Goal: Task Accomplishment & Management: Complete application form

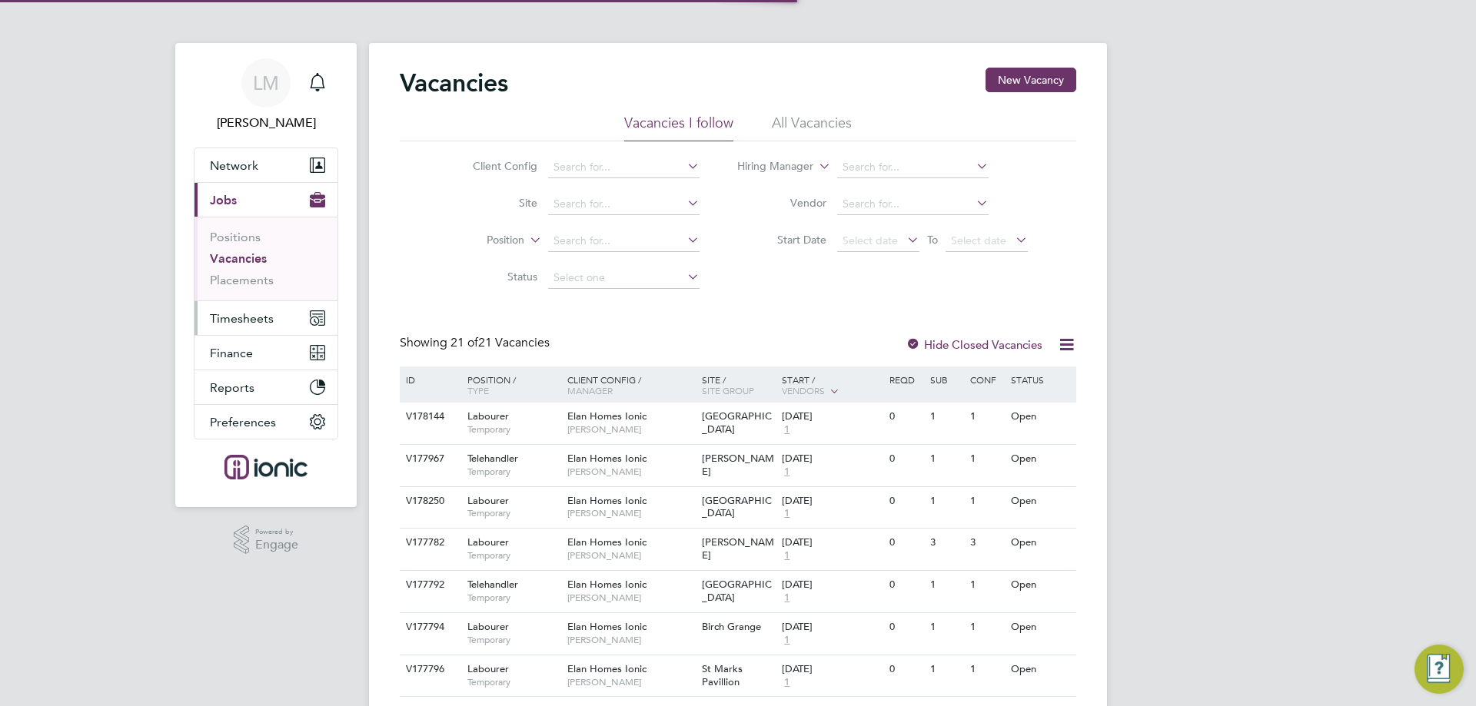
click at [215, 322] on span "Timesheets" at bounding box center [242, 318] width 64 height 15
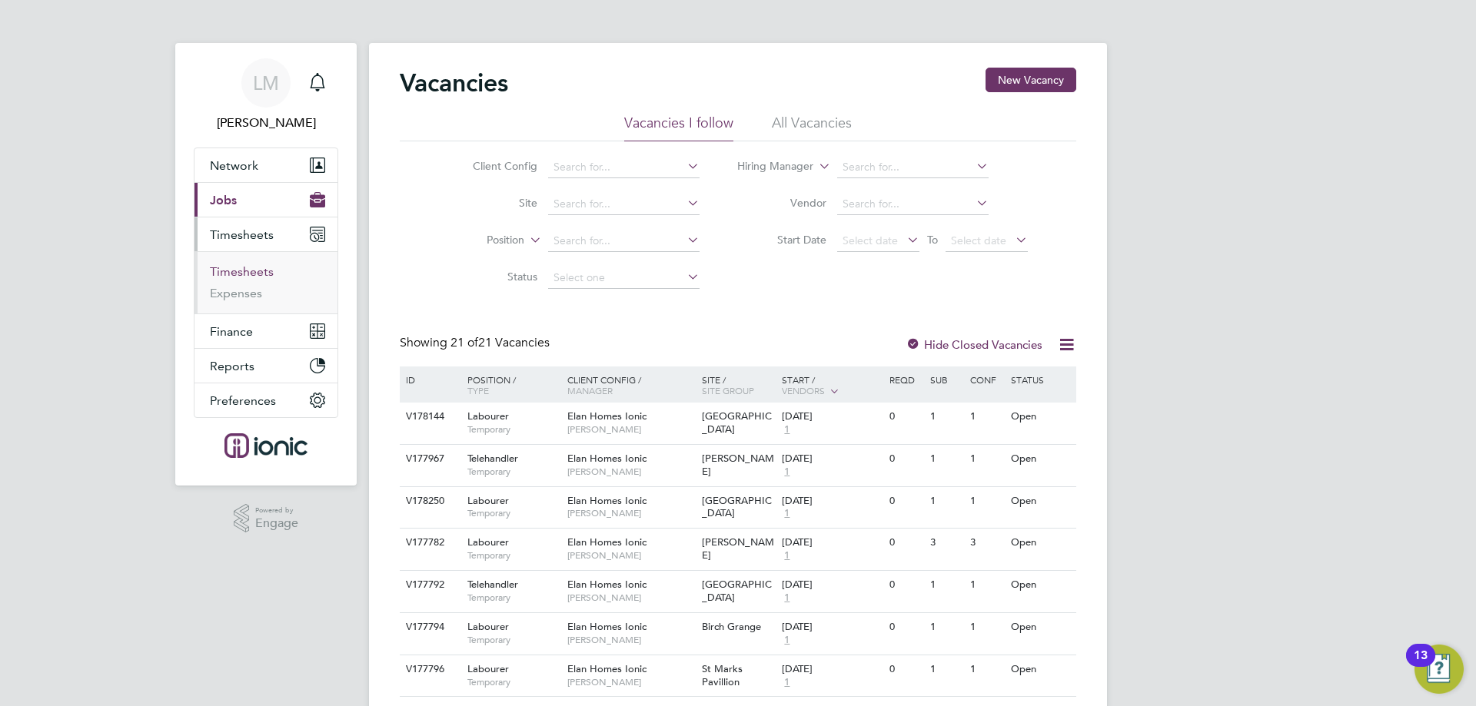
click at [244, 271] on link "Timesheets" at bounding box center [242, 271] width 64 height 15
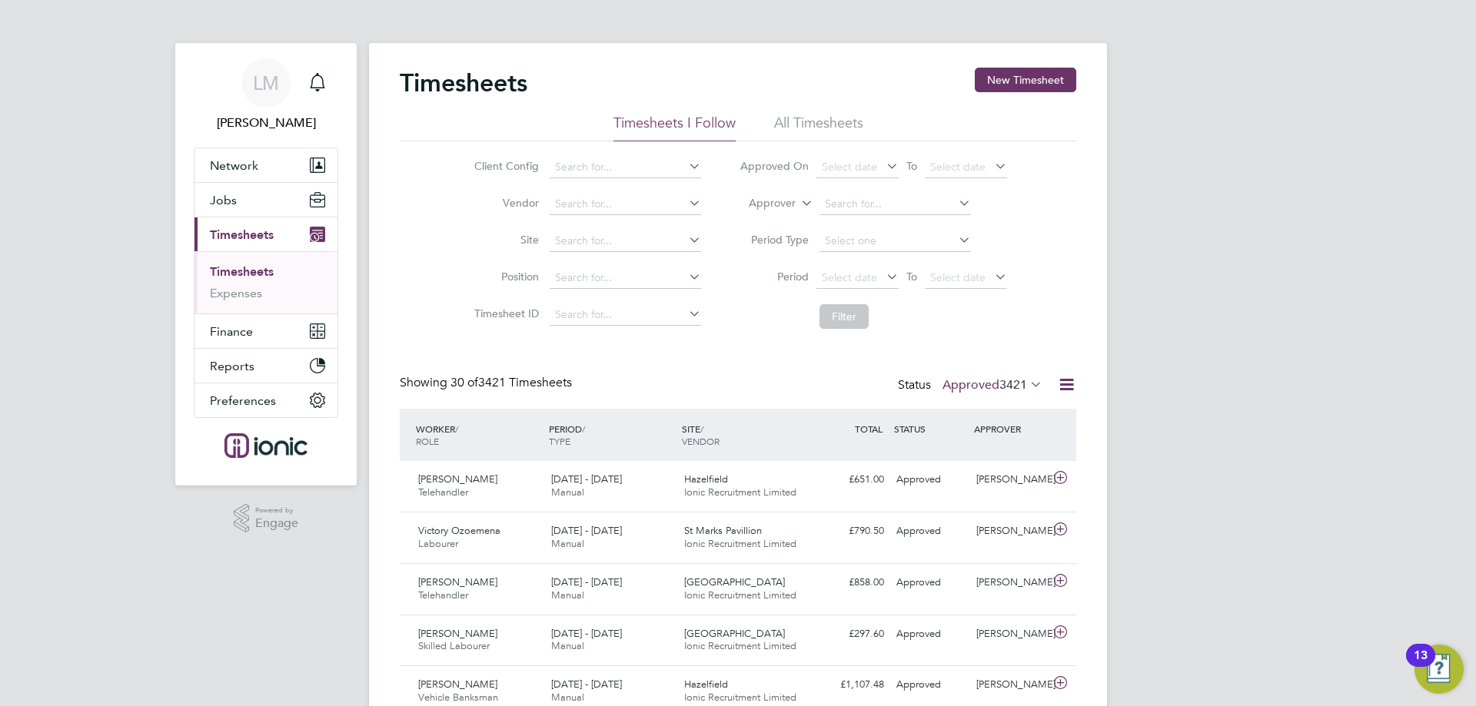
click at [828, 263] on li "Period Select date To Select date" at bounding box center [873, 278] width 306 height 37
click at [833, 265] on li "Period Select date To Select date" at bounding box center [873, 278] width 306 height 37
click at [841, 279] on span "Select date" at bounding box center [849, 278] width 55 height 14
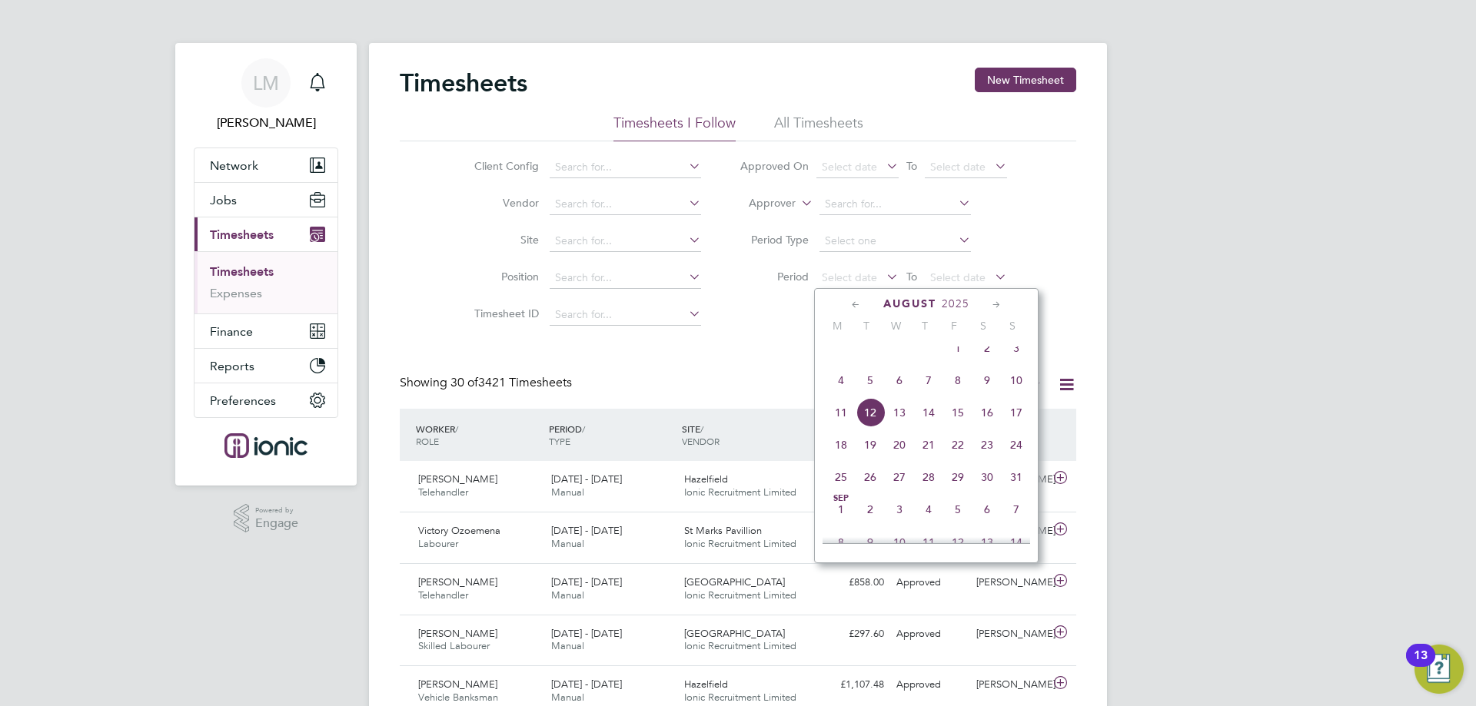
click at [849, 388] on span "4" at bounding box center [840, 380] width 29 height 29
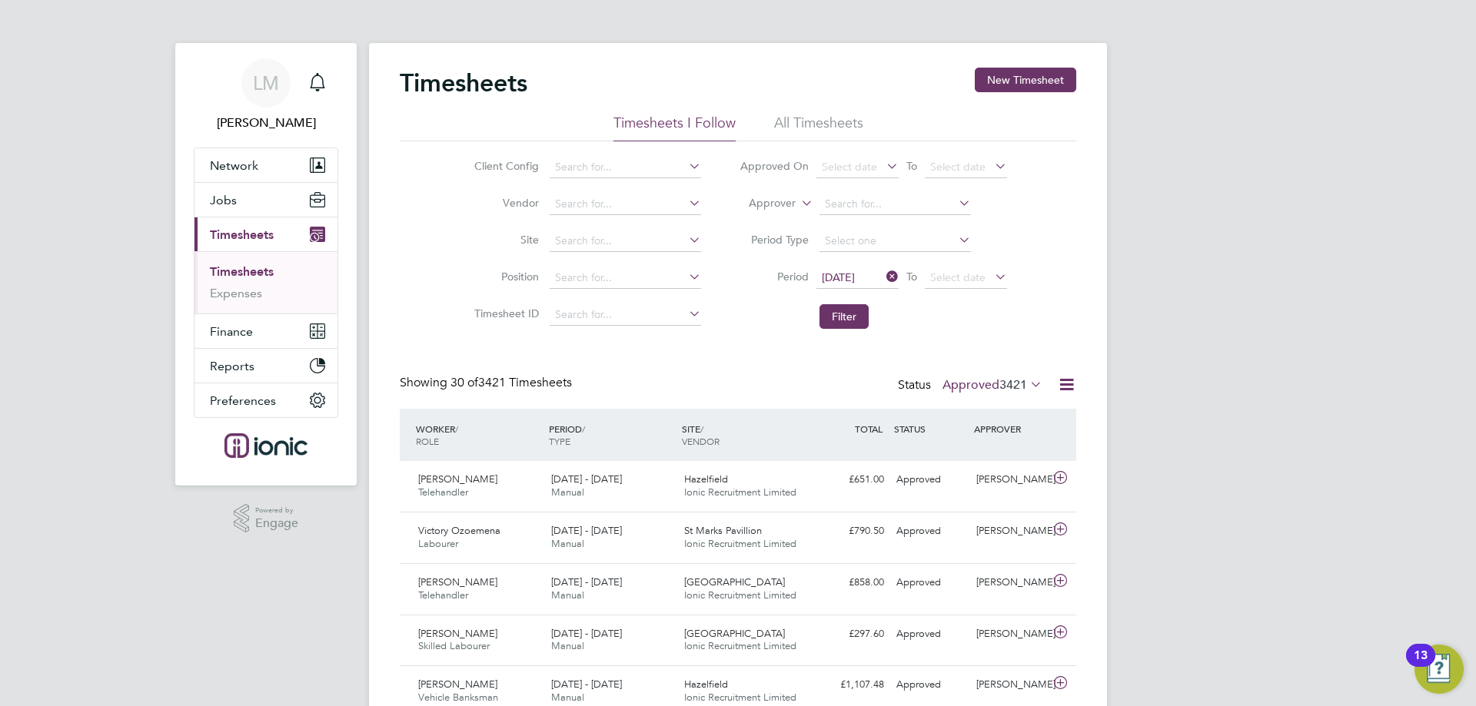
click at [1004, 380] on span "3421" at bounding box center [1013, 384] width 28 height 15
click at [995, 480] on li "Approved" at bounding box center [976, 477] width 71 height 22
click at [237, 143] on app-nav-user-info "LM Laura Moody Notifications" at bounding box center [266, 95] width 144 height 105
click at [239, 168] on span "Network" at bounding box center [234, 165] width 48 height 15
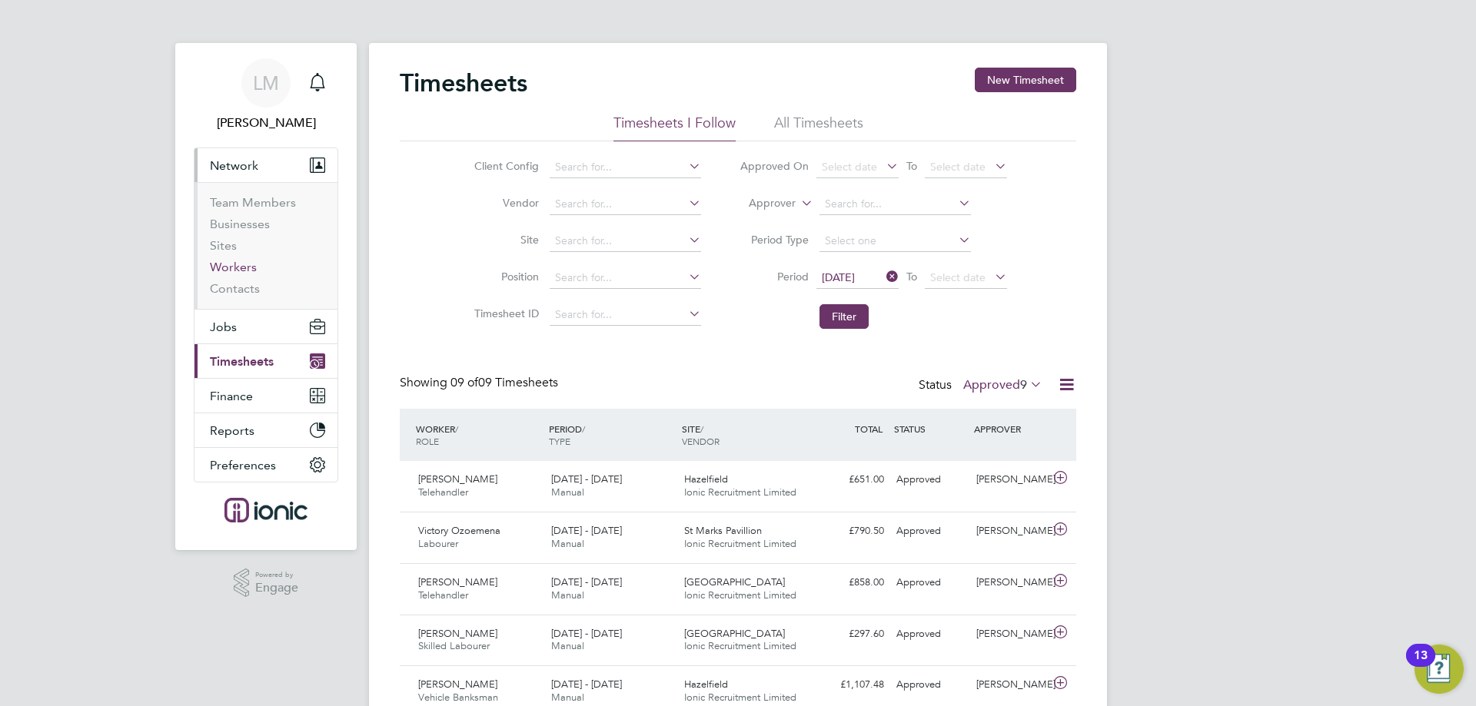
click at [229, 266] on link "Workers" at bounding box center [233, 267] width 47 height 15
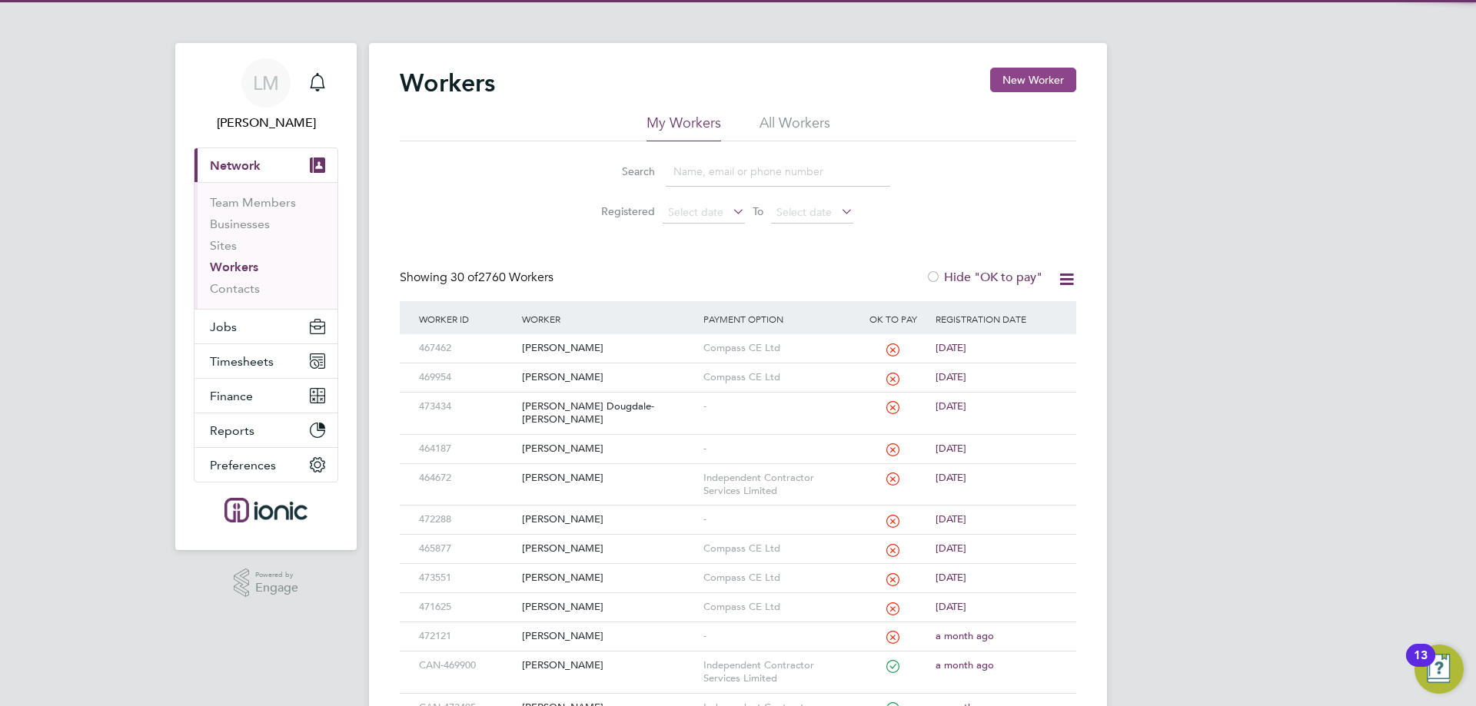
click at [1038, 68] on button "New Worker" at bounding box center [1033, 80] width 86 height 25
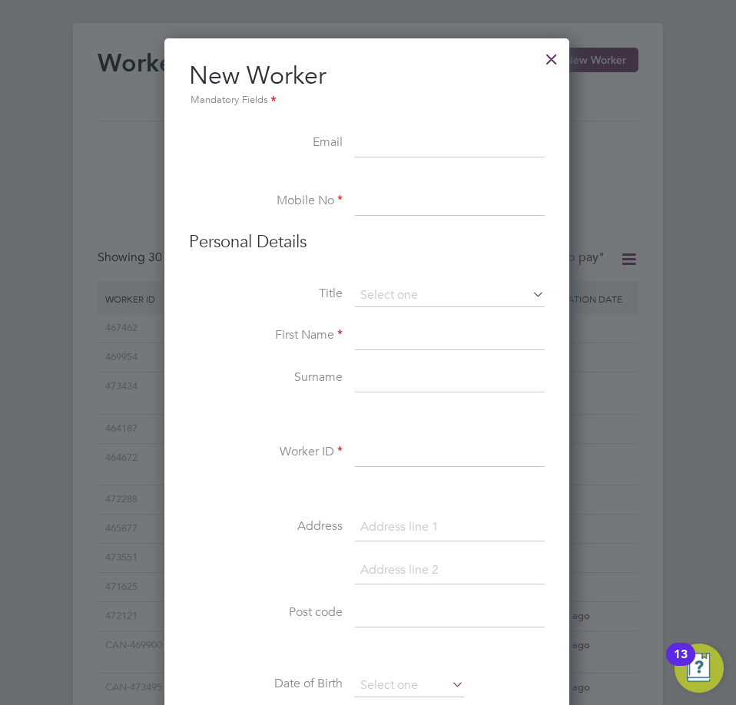
click at [405, 132] on input at bounding box center [450, 145] width 190 height 28
paste input "f81423498@gmail.com"
type input "f81423498@gmail.com"
click at [395, 207] on input at bounding box center [450, 202] width 190 height 28
click at [410, 201] on input at bounding box center [450, 202] width 190 height 28
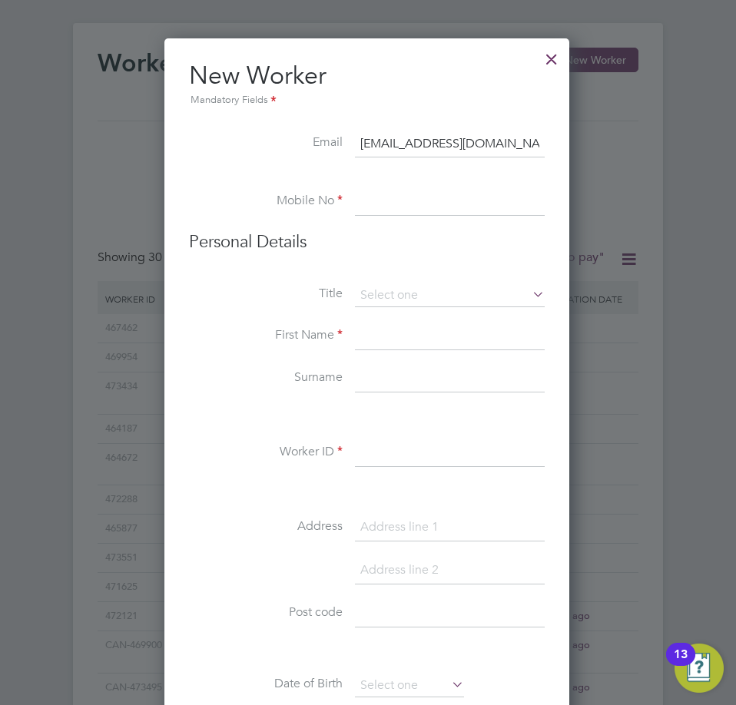
paste input "07349368600"
type input "07349368600"
click at [393, 290] on input at bounding box center [450, 295] width 190 height 23
click at [404, 323] on div "Workers New Worker My Workers All Workers Search Registered Select date To Sele…" at bounding box center [368, 689] width 736 height 1333
click at [375, 301] on input at bounding box center [450, 295] width 190 height 23
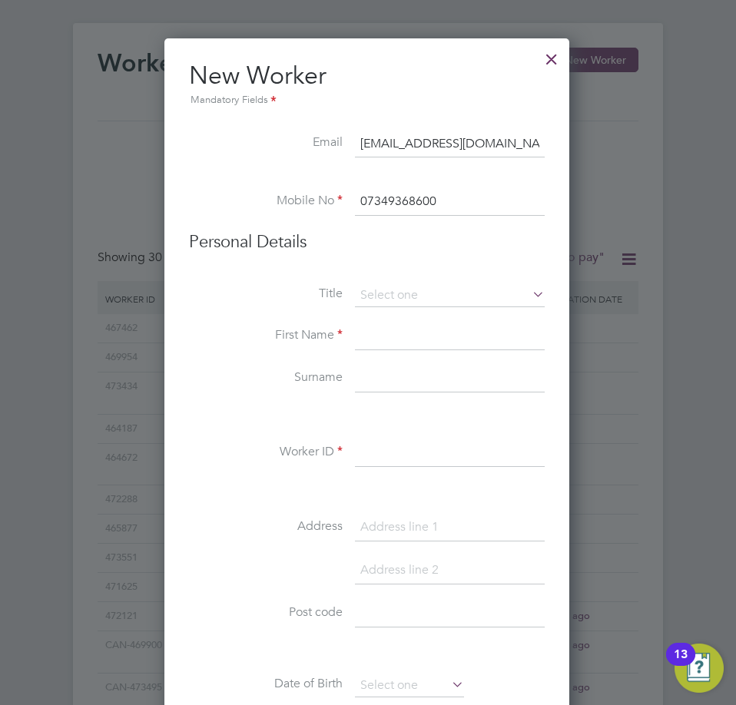
click at [382, 317] on li "Mr" at bounding box center [449, 317] width 191 height 20
type input "Mr"
click at [404, 334] on input at bounding box center [450, 337] width 190 height 28
paste input "Francis"
type input "Francis"
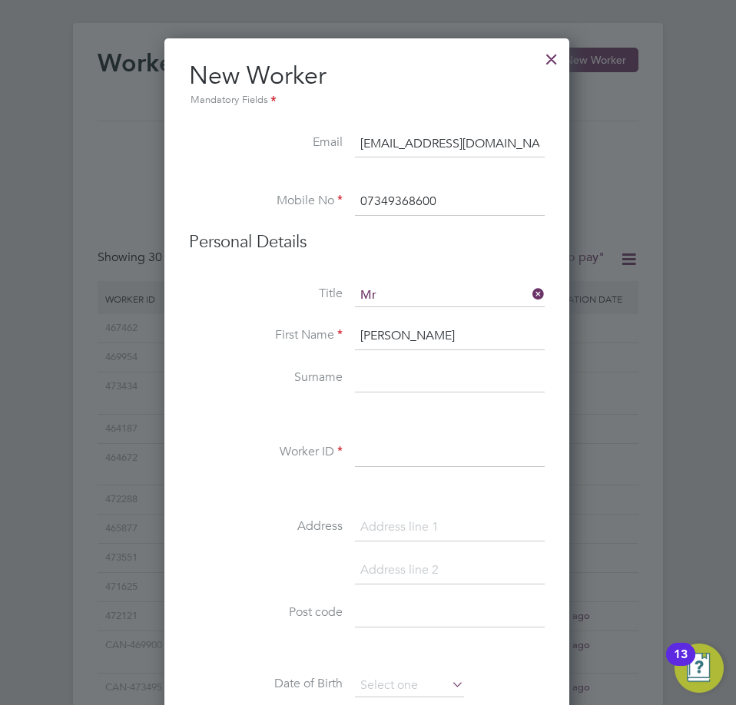
click at [383, 396] on li "Surname" at bounding box center [367, 387] width 356 height 43
click at [385, 385] on input at bounding box center [450, 380] width 190 height 28
paste input "Windle"
type input "Windle"
drag, startPoint x: 426, startPoint y: 450, endPoint x: 424, endPoint y: 460, distance: 10.1
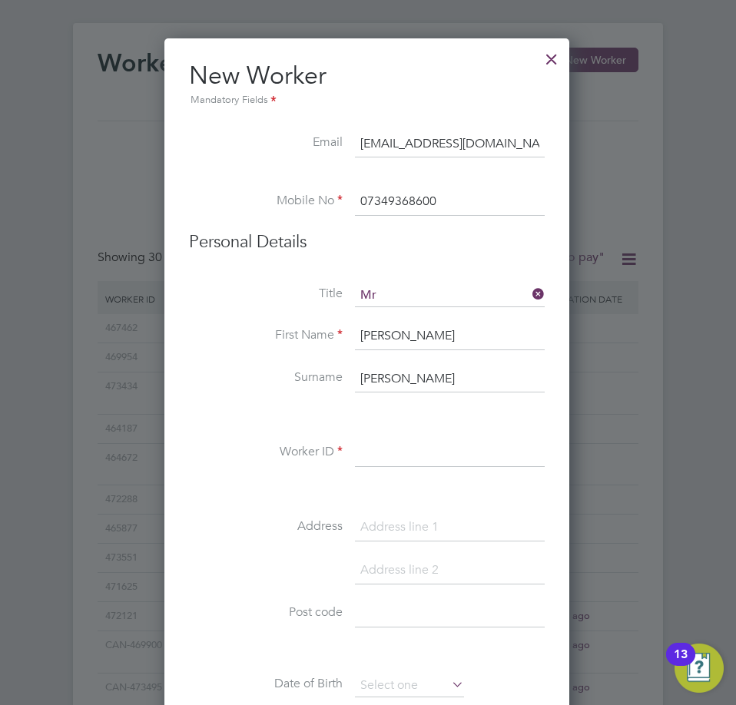
click at [424, 460] on input at bounding box center [450, 454] width 190 height 28
paste input "473489"
type input "473489"
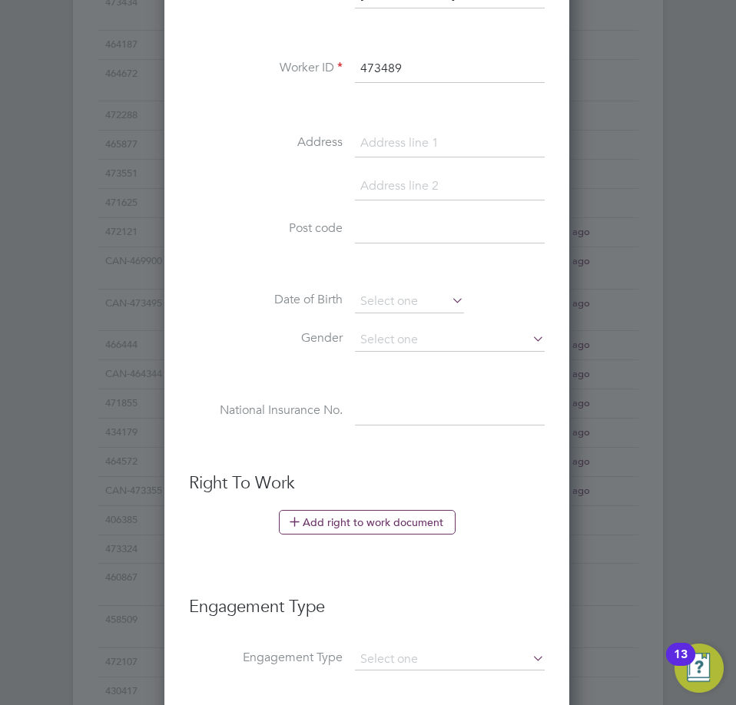
click at [429, 148] on input at bounding box center [450, 144] width 190 height 28
paste input "100 Calgarth Road"
type input "100 Calgarth Road"
click at [411, 224] on input at bounding box center [450, 230] width 190 height 28
paste input "L36 3UQ"
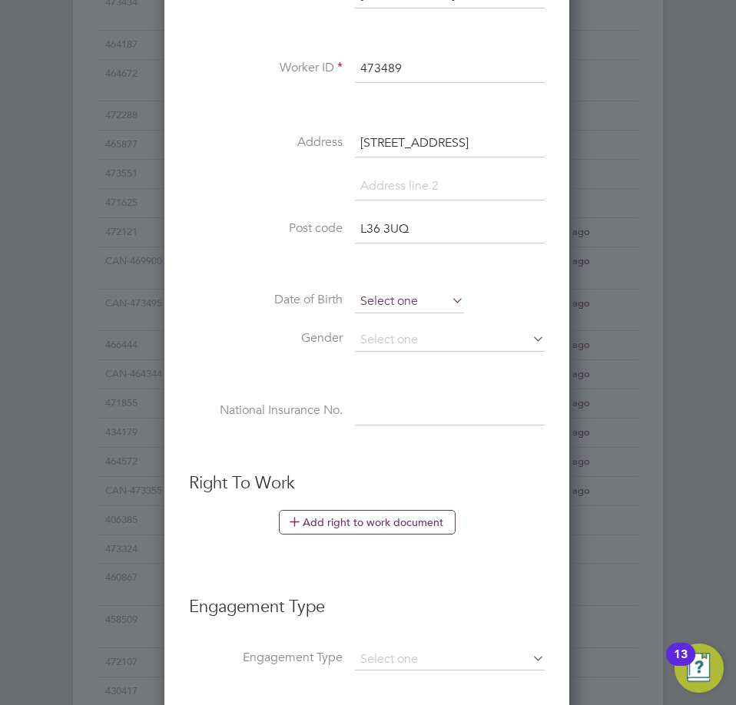
type input "L36 3UQ"
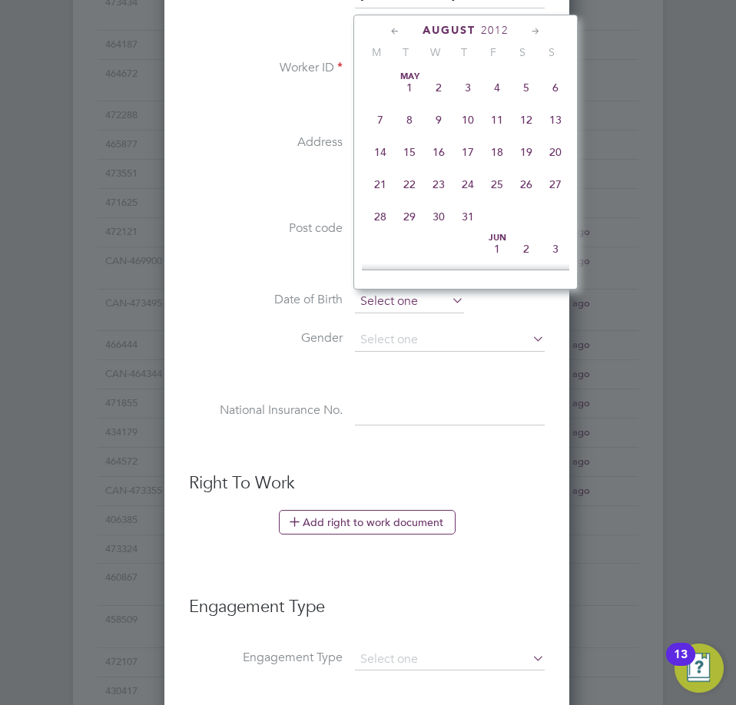
click at [398, 297] on input at bounding box center [409, 301] width 109 height 23
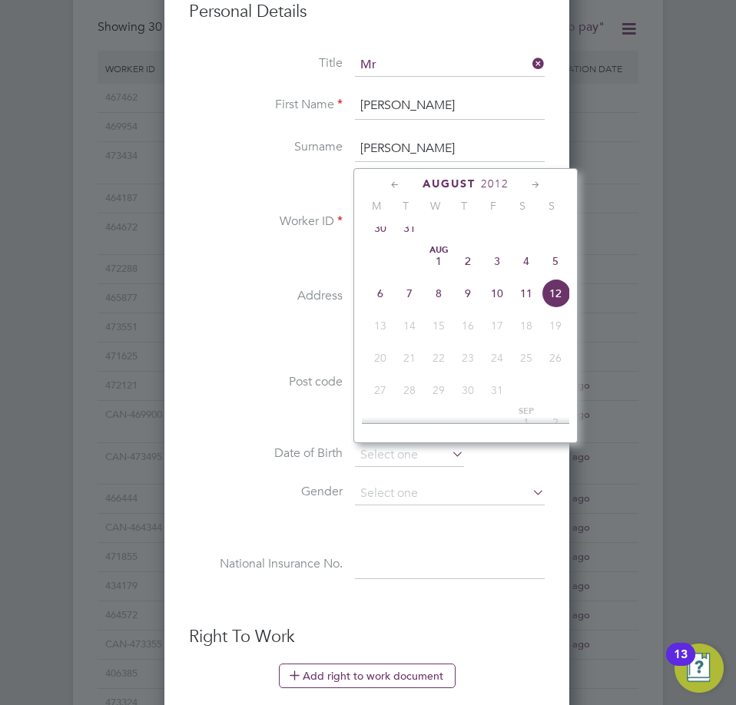
drag, startPoint x: 492, startPoint y: 188, endPoint x: 480, endPoint y: 181, distance: 14.5
click at [490, 188] on span "2012" at bounding box center [495, 184] width 28 height 13
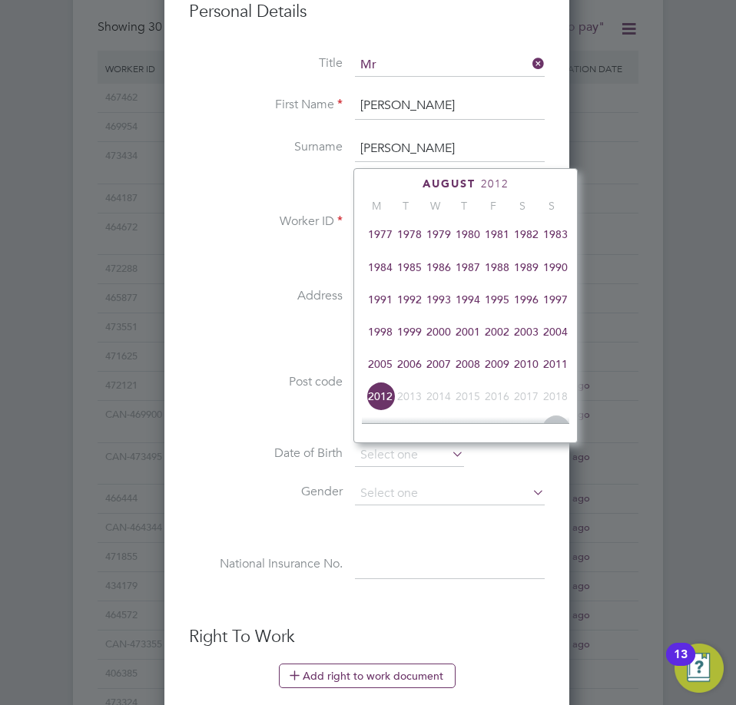
scroll to position [254, 0]
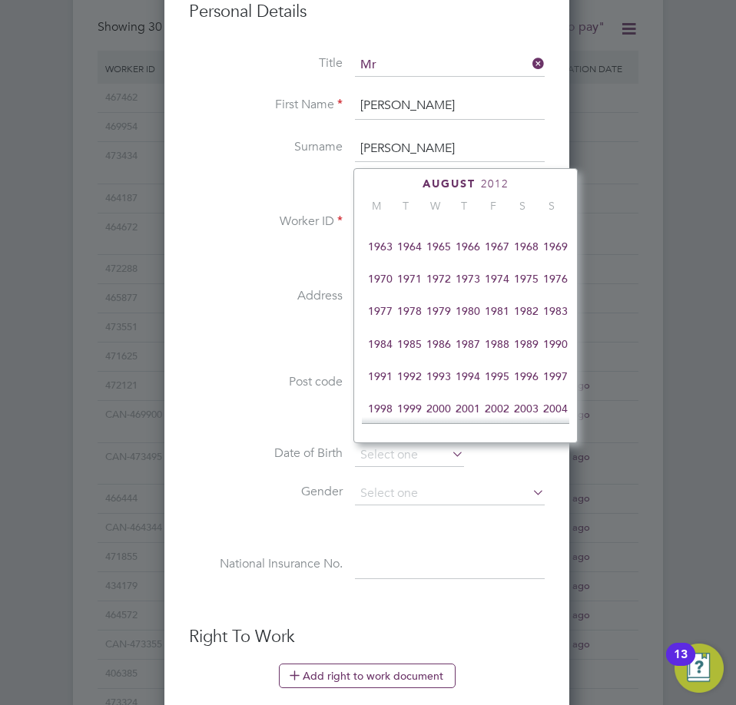
click at [528, 284] on span "1975" at bounding box center [526, 278] width 29 height 29
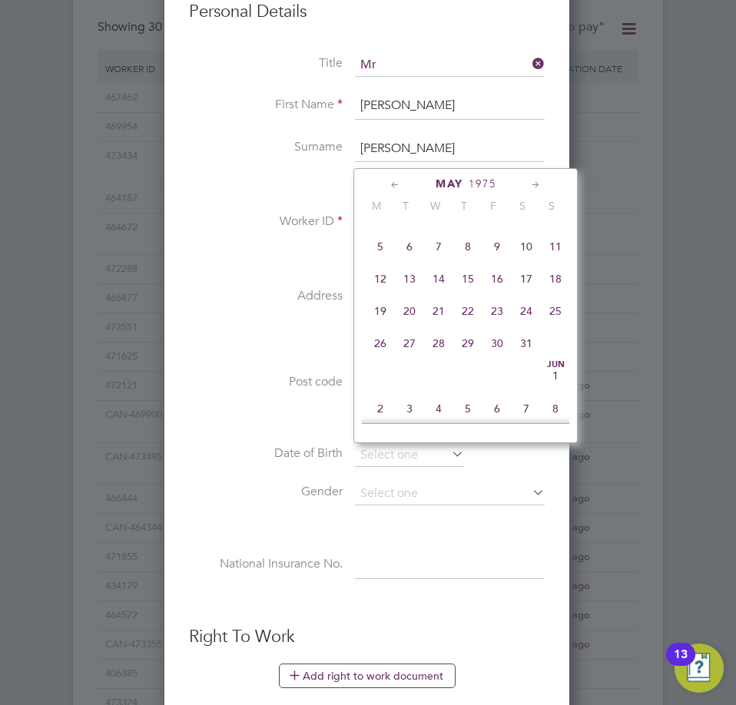
scroll to position [311, 0]
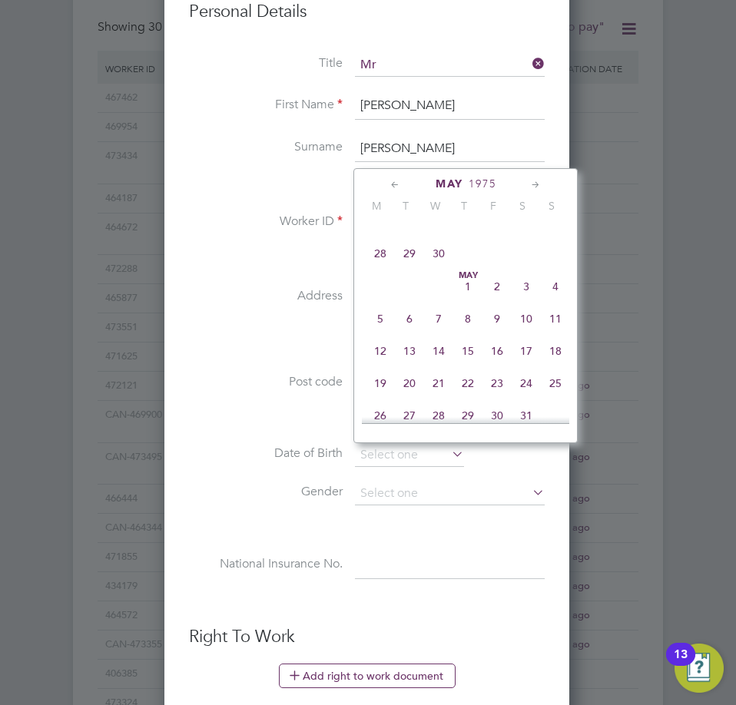
click at [559, 297] on span "4" at bounding box center [555, 286] width 29 height 29
type input "04 May 1975"
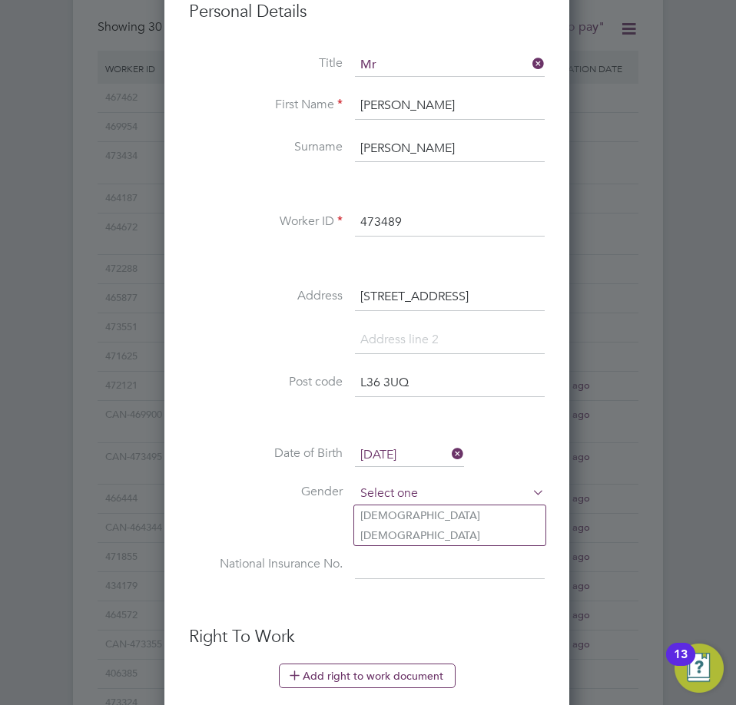
click at [431, 502] on input at bounding box center [450, 494] width 190 height 23
click at [429, 516] on li "Male" at bounding box center [449, 516] width 191 height 20
type input "Male"
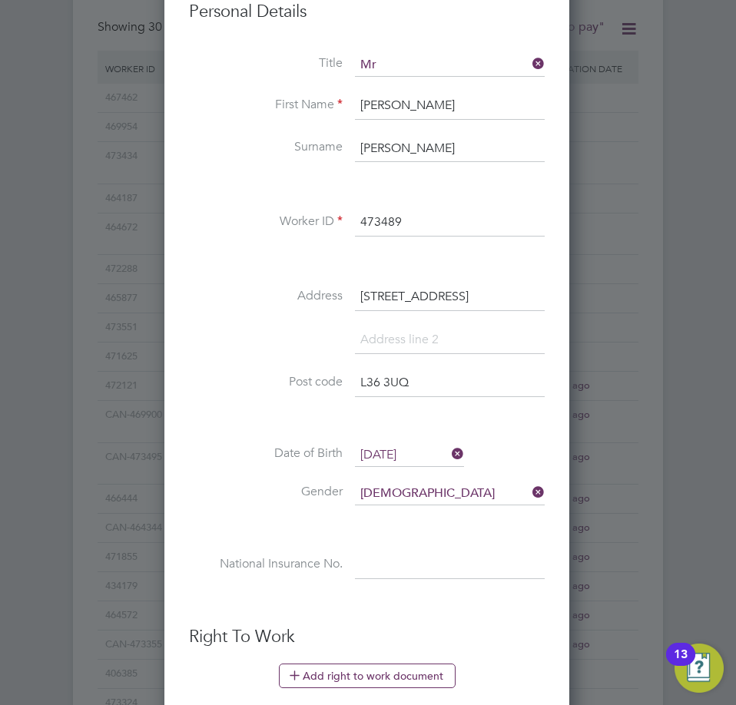
click at [358, 563] on input at bounding box center [450, 567] width 190 height 28
paste input "JC483474C"
type input "JC 48 34 74 C"
click at [217, 433] on div "Title Mr First Name Francis Surname Windle Worker ID 473489 Address 100 Calgart…" at bounding box center [367, 333] width 356 height 558
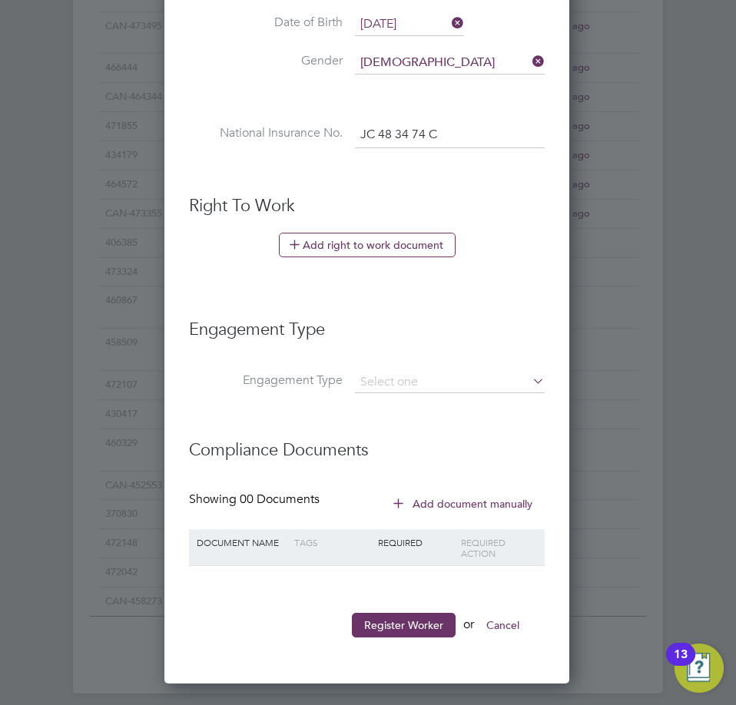
scroll to position [1123, 0]
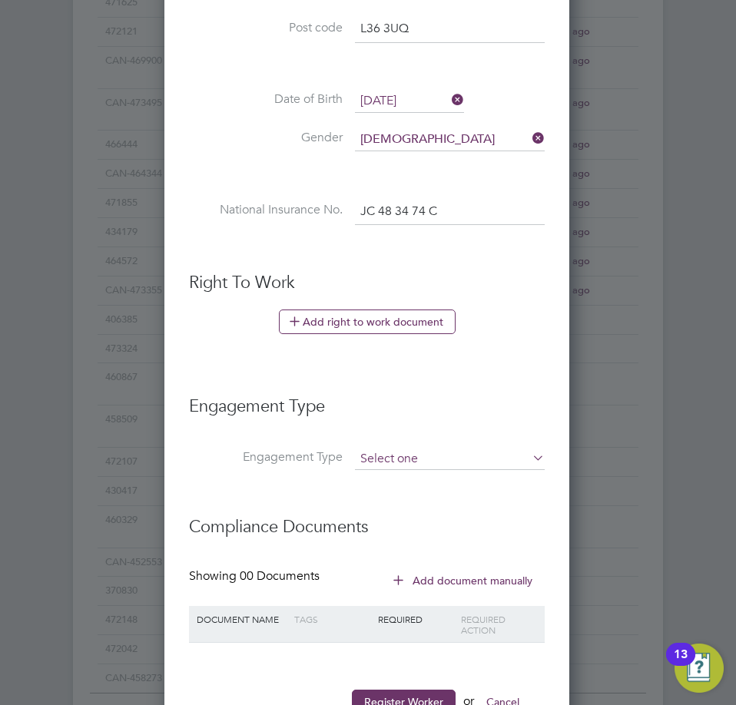
click at [401, 449] on input at bounding box center [450, 460] width 190 height 22
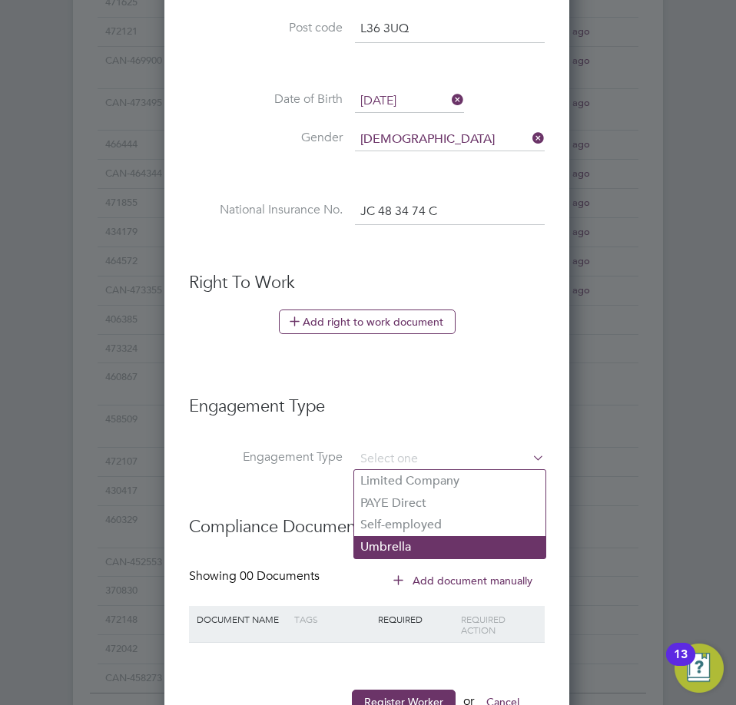
click at [410, 550] on li "Umbrella" at bounding box center [449, 547] width 191 height 22
type input "Umbrella"
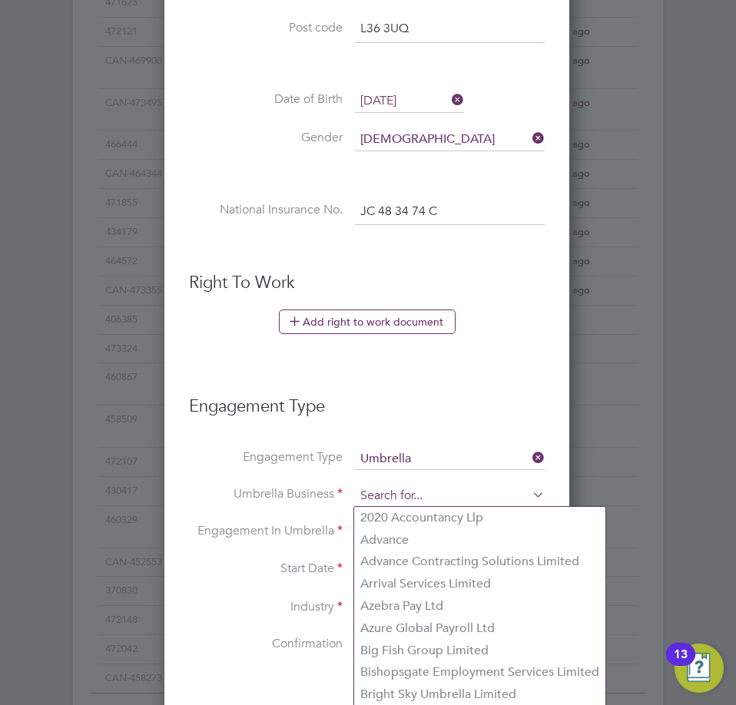
click at [416, 497] on input at bounding box center [450, 497] width 190 height 22
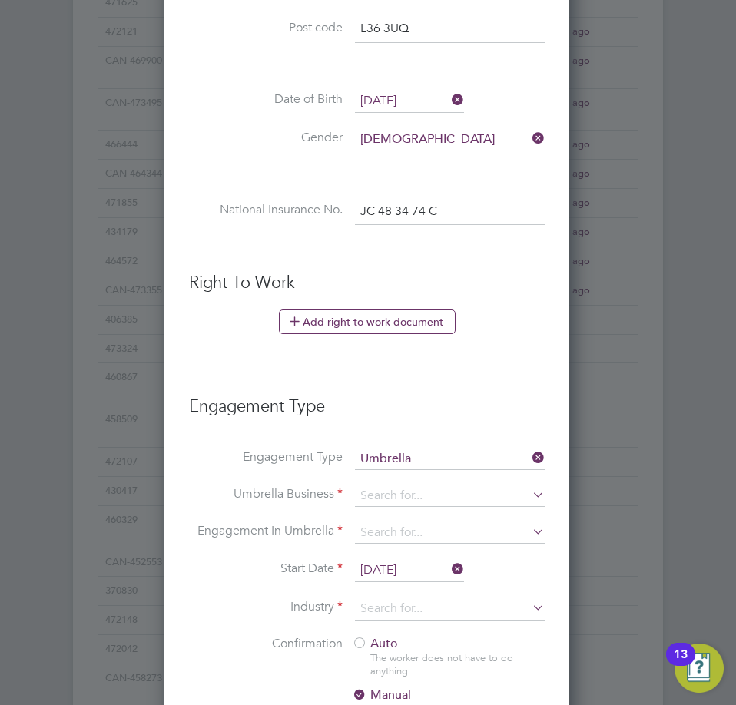
scroll to position [1200, 0]
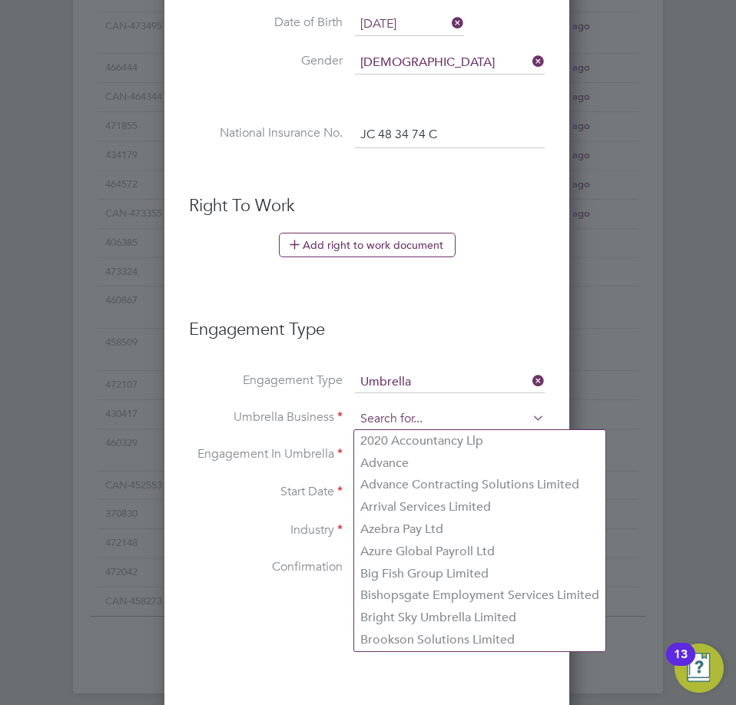
click at [463, 423] on input at bounding box center [450, 420] width 190 height 22
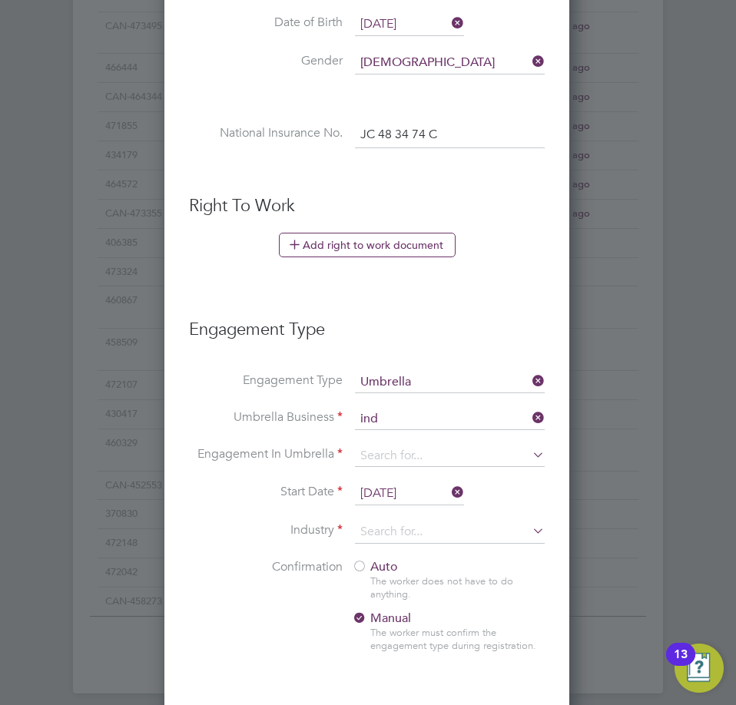
drag, startPoint x: 470, startPoint y: 434, endPoint x: 456, endPoint y: 427, distance: 16.5
click at [463, 431] on li "Ind ependent Contractor Services Limited" at bounding box center [476, 441] width 244 height 22
type input "Independent Contractor Services Limited"
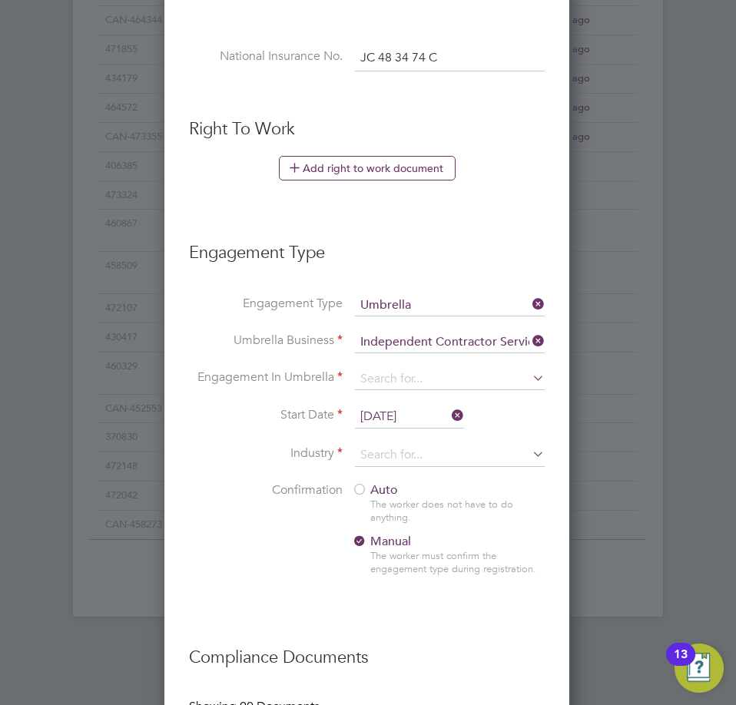
click at [440, 366] on li "Umbrella Business Independent Contractor Services Limited" at bounding box center [367, 350] width 356 height 37
click at [443, 374] on input at bounding box center [450, 380] width 190 height 22
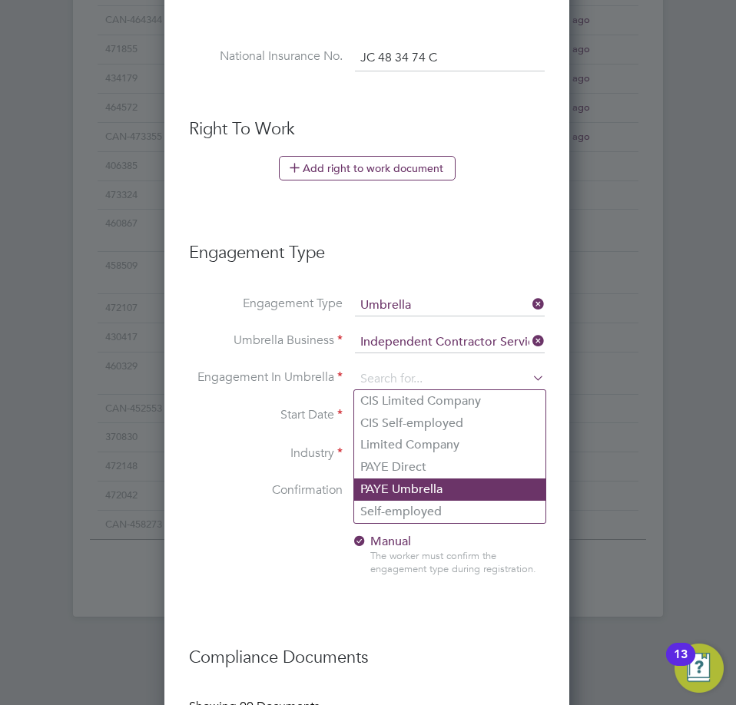
click at [402, 489] on li "PAYE Umbrella" at bounding box center [449, 490] width 191 height 22
type input "PAYE Umbrella"
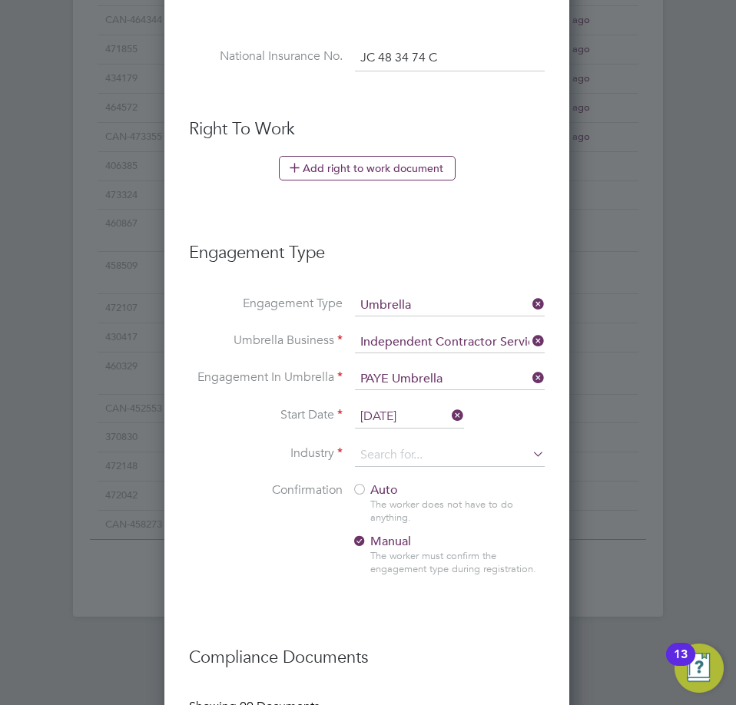
click at [392, 441] on li "Start Date 12 Aug 2025" at bounding box center [367, 425] width 356 height 38
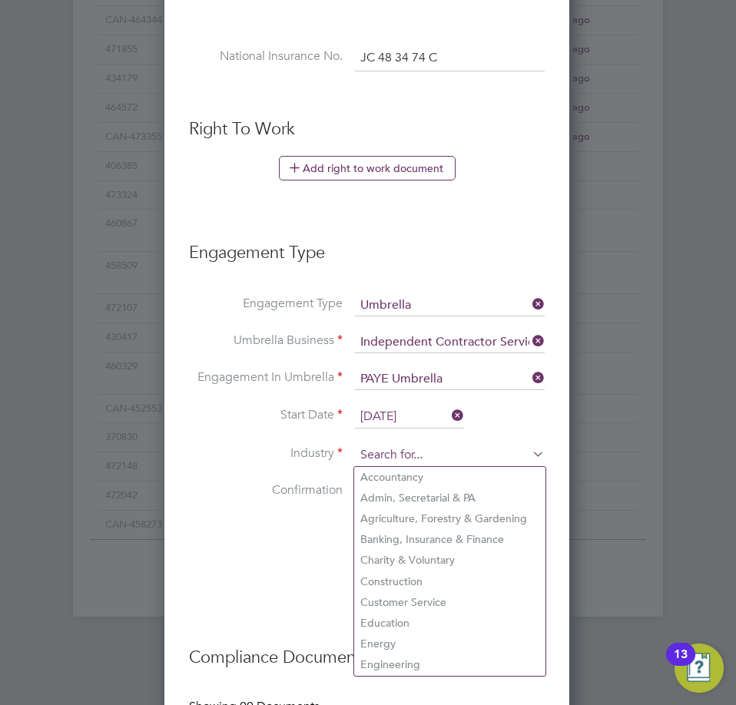
click at [392, 450] on input at bounding box center [450, 455] width 190 height 23
click at [420, 581] on li "Construction" at bounding box center [449, 582] width 191 height 21
type input "Construction"
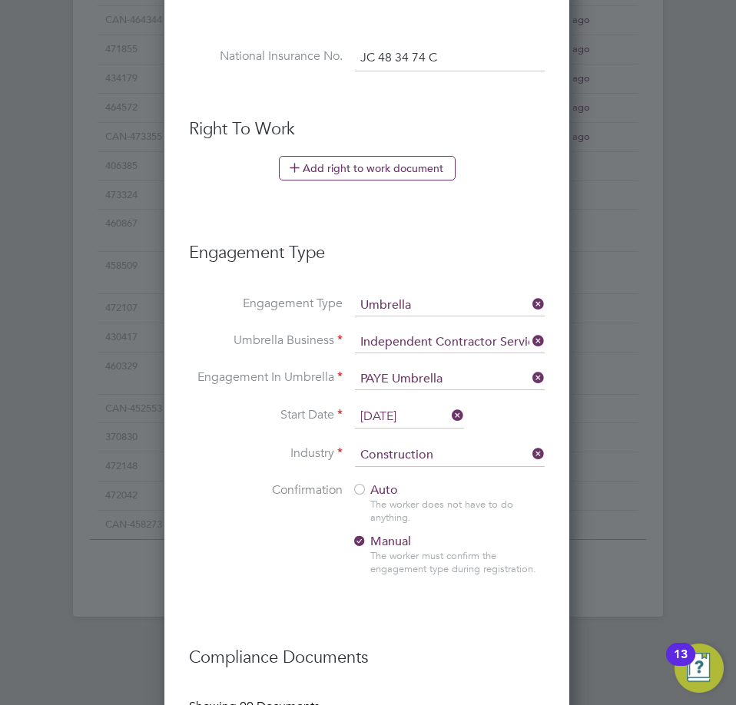
click at [364, 489] on div at bounding box center [359, 490] width 15 height 15
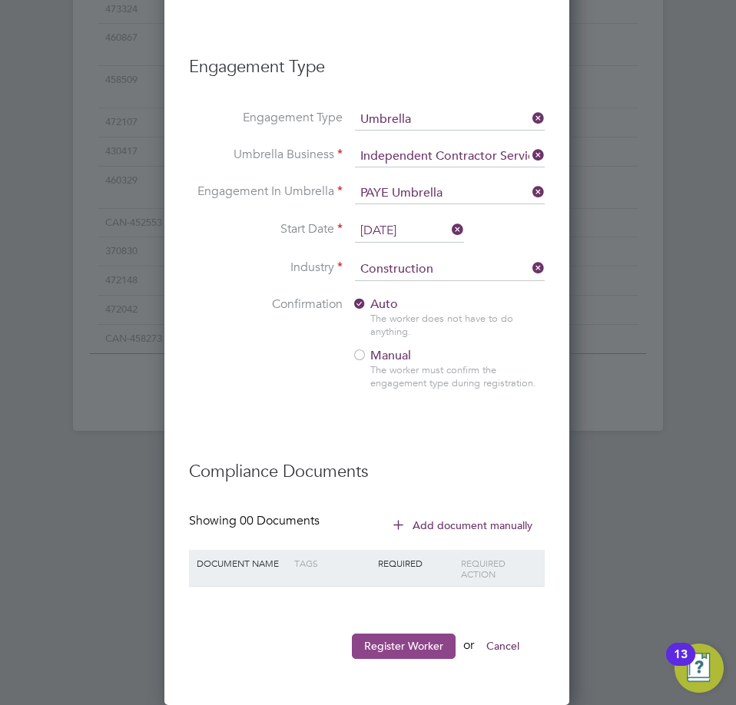
click at [379, 644] on button "Register Worker" at bounding box center [404, 646] width 104 height 25
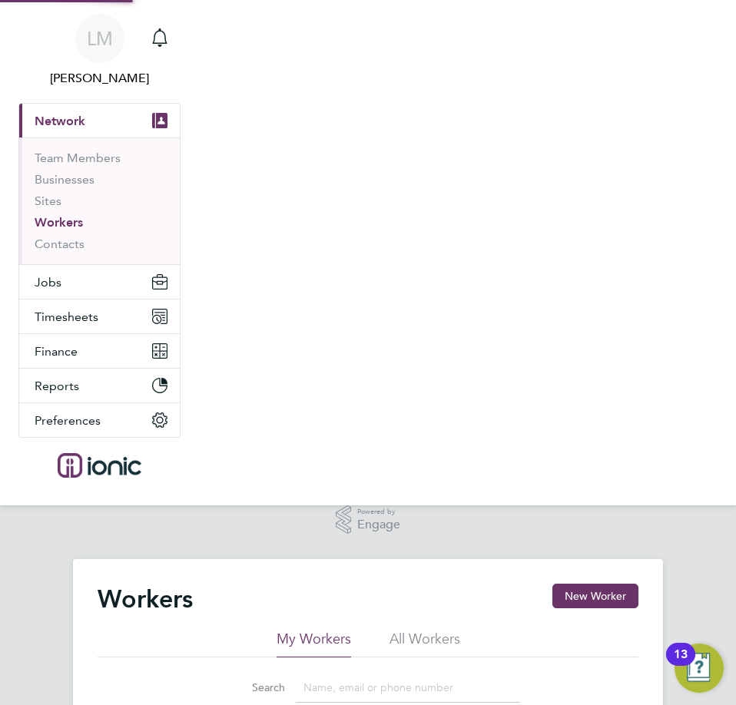
scroll to position [0, 0]
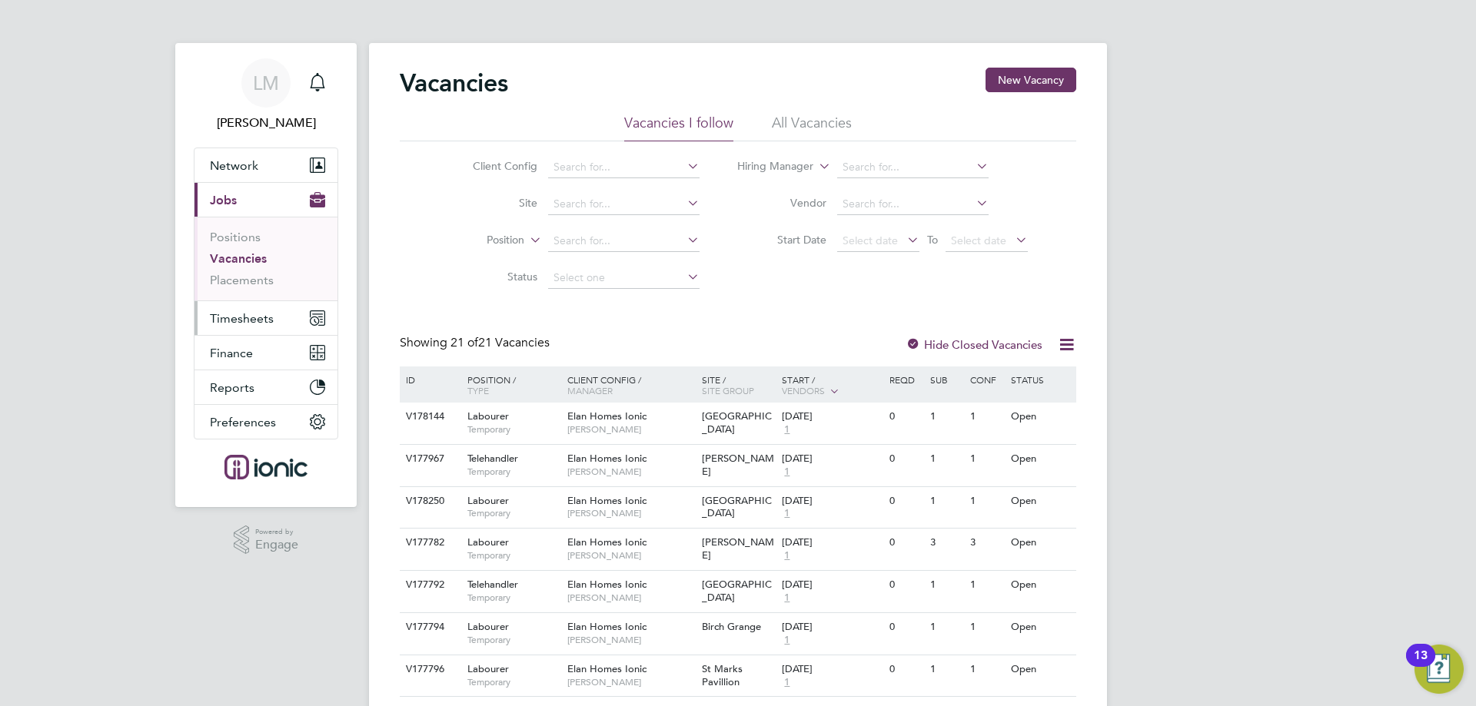
click at [249, 315] on span "Timesheets" at bounding box center [242, 318] width 64 height 15
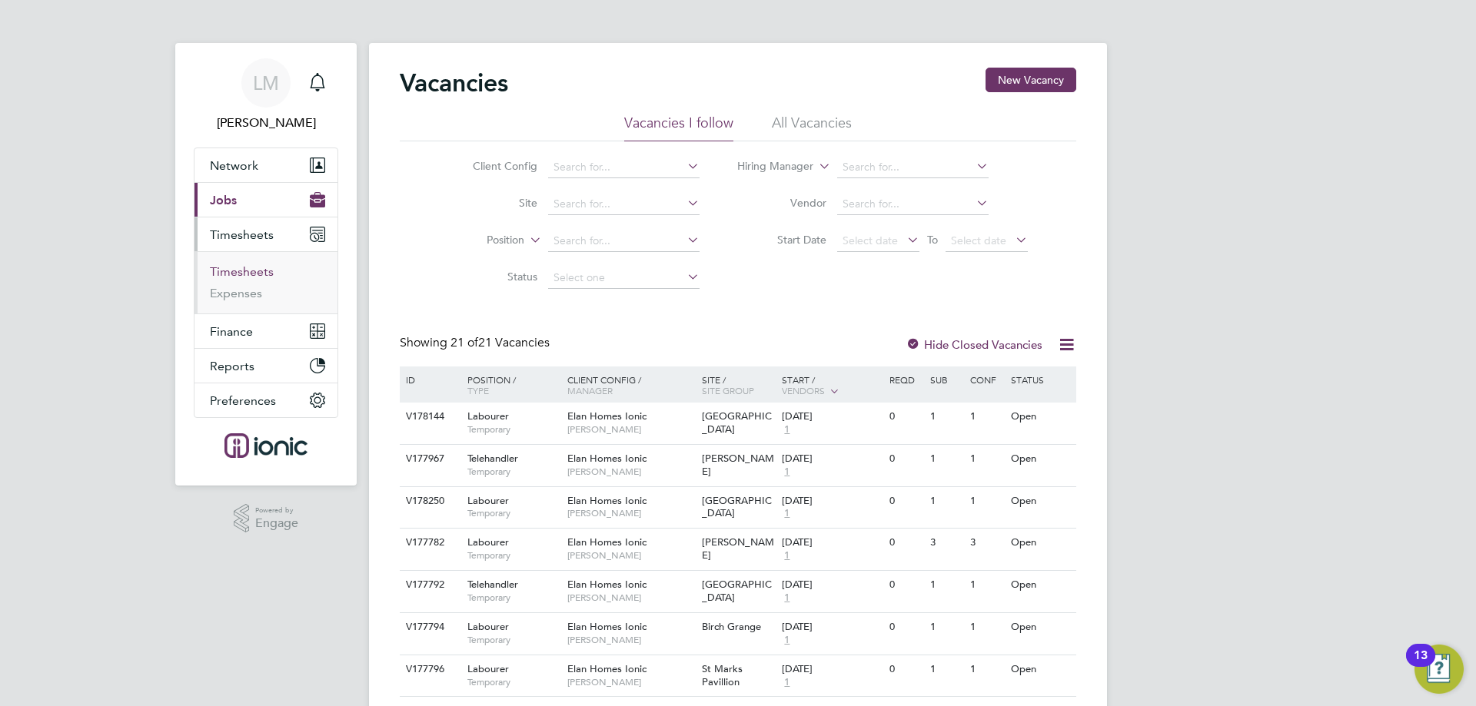
click at [254, 276] on link "Timesheets" at bounding box center [242, 271] width 64 height 15
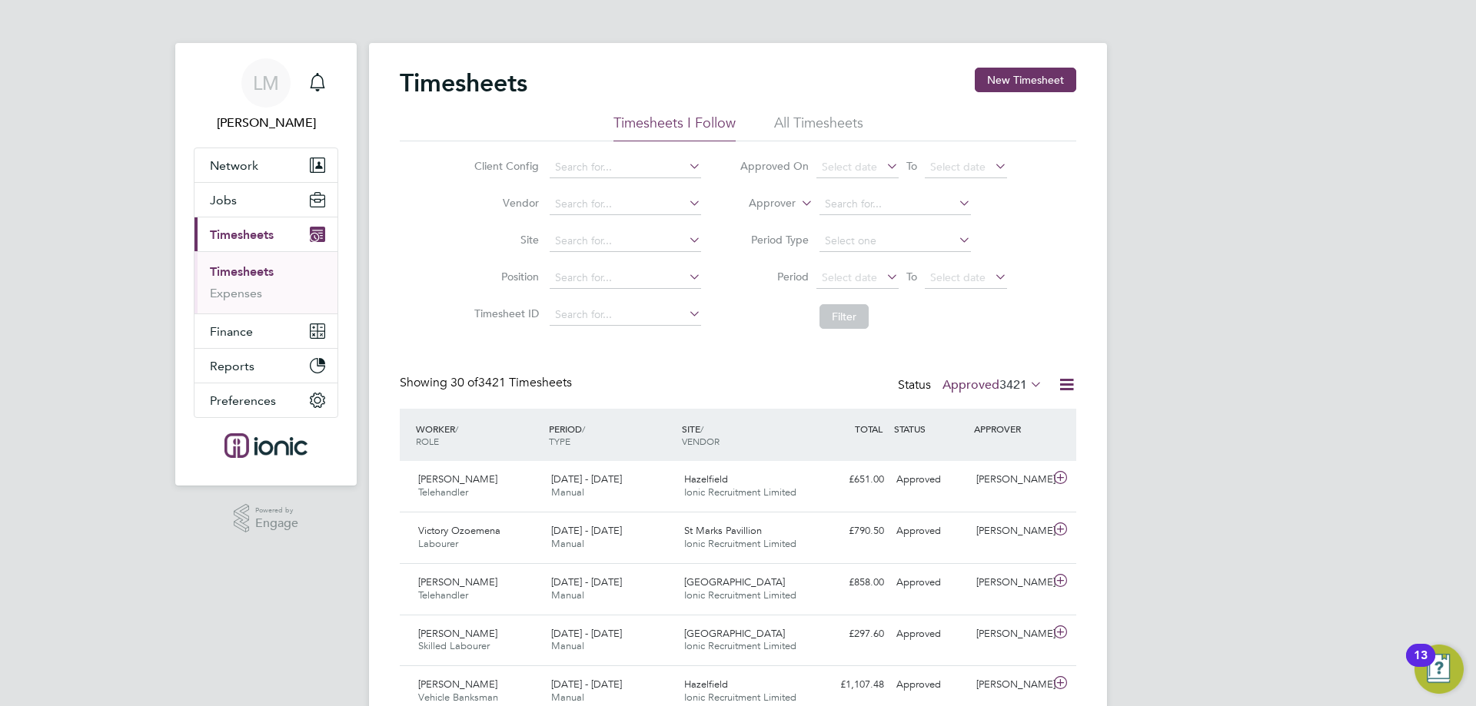
drag, startPoint x: 505, startPoint y: 381, endPoint x: 456, endPoint y: 381, distance: 49.2
click at [456, 381] on span "30 of 3421 Timesheets" at bounding box center [510, 382] width 121 height 15
click at [456, 381] on span "30 of" at bounding box center [464, 382] width 28 height 15
drag, startPoint x: 452, startPoint y: 383, endPoint x: 476, endPoint y: 381, distance: 24.6
click at [476, 381] on span "30 of" at bounding box center [464, 382] width 28 height 15
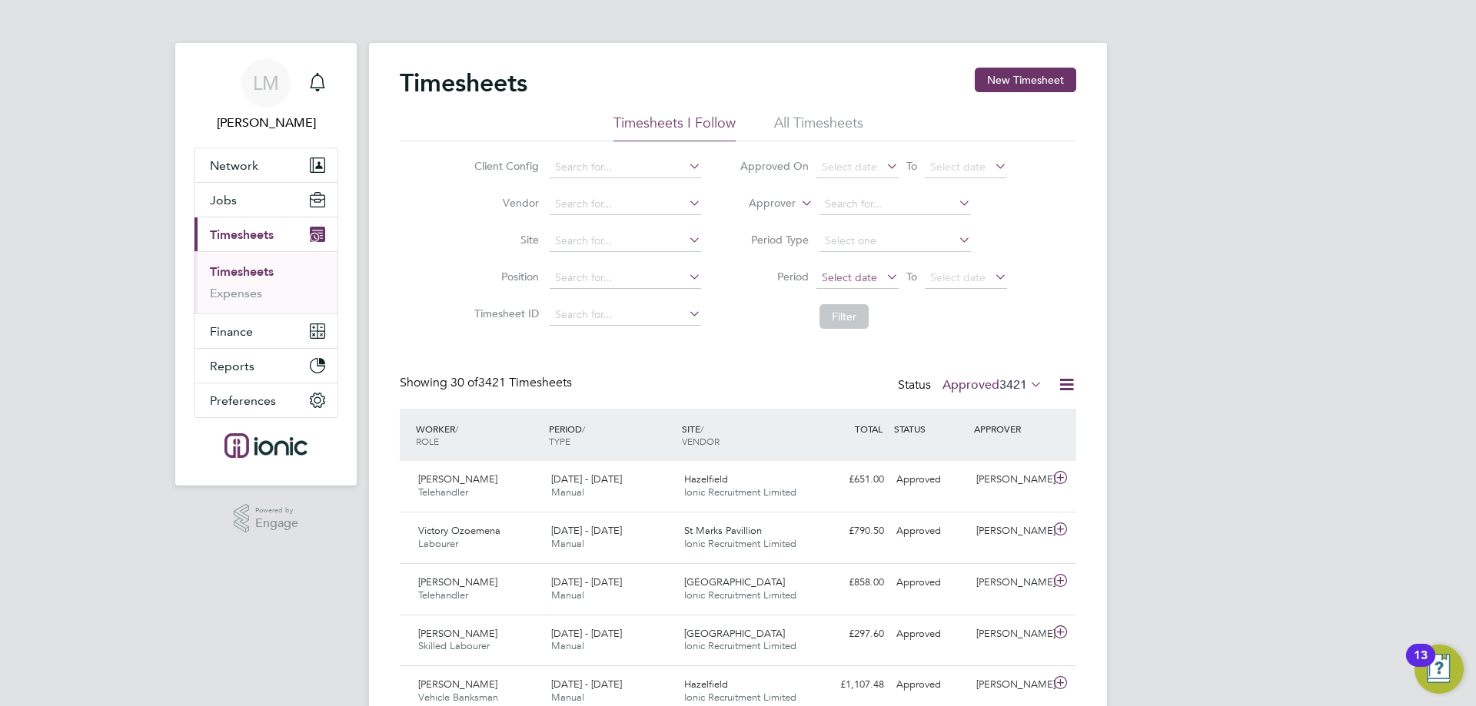
click at [867, 281] on span "Select date" at bounding box center [849, 278] width 55 height 14
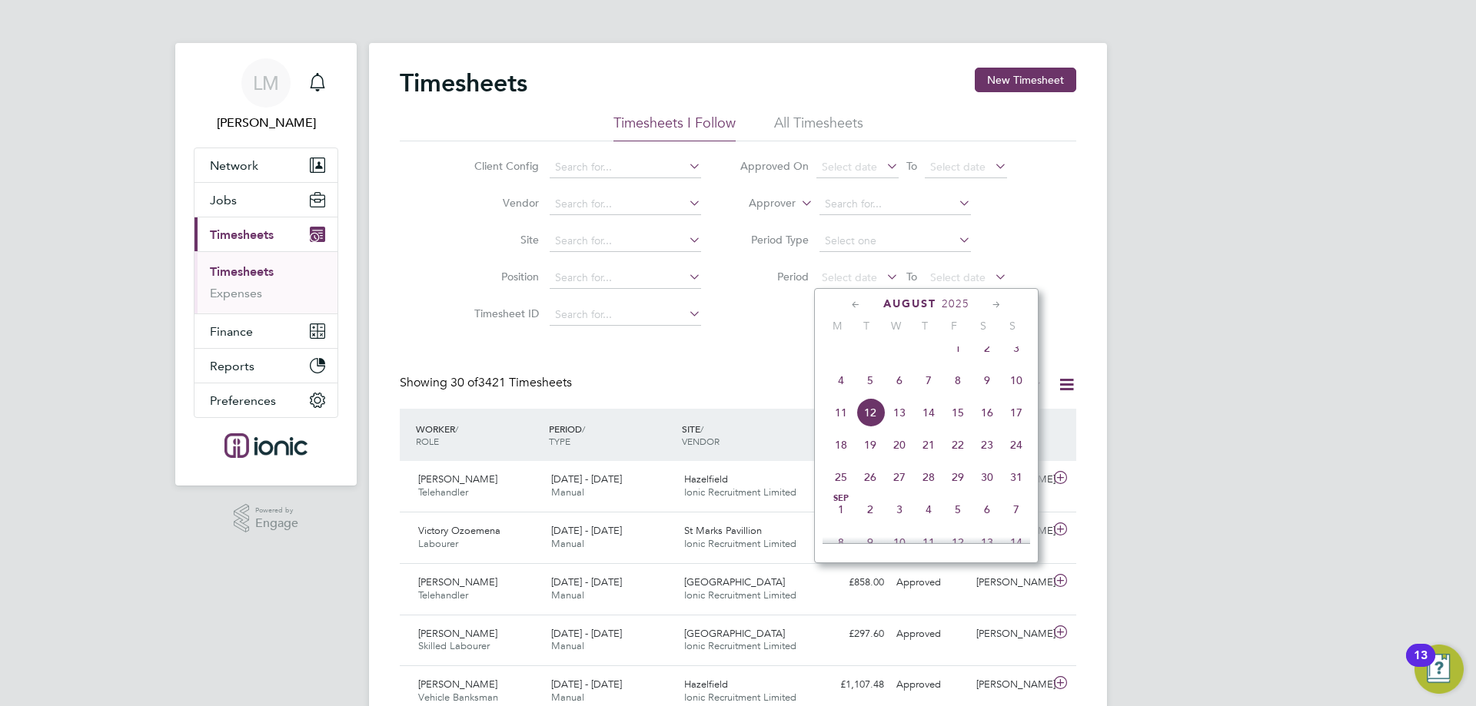
click at [843, 389] on span "4" at bounding box center [840, 380] width 29 height 29
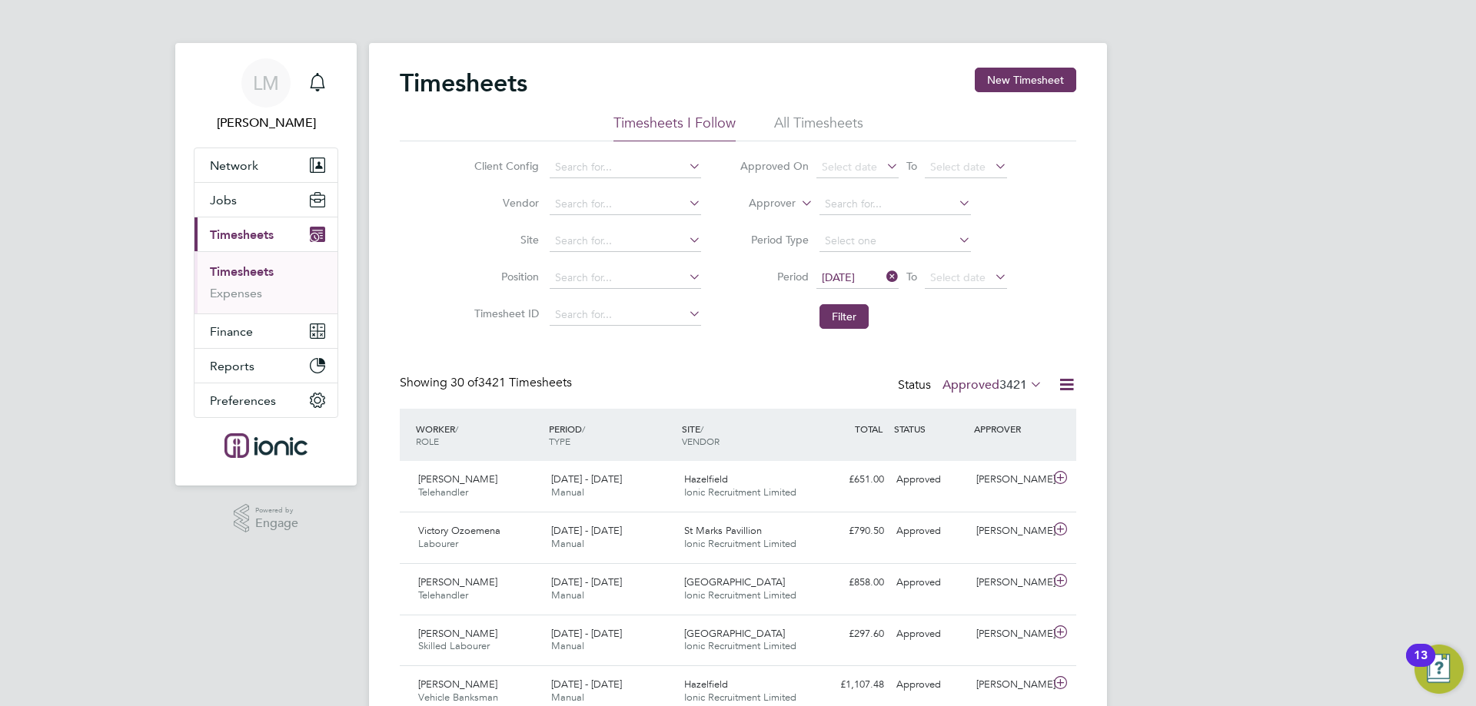
click at [1003, 385] on span "3421" at bounding box center [1013, 384] width 28 height 15
click at [994, 478] on li "Approved" at bounding box center [976, 477] width 71 height 22
click at [549, 366] on div "Timesheets New Timesheet Timesheets I Follow All Timesheets Client Config Vendo…" at bounding box center [738, 495] width 676 height 855
